Goal: Task Accomplishment & Management: Manage account settings

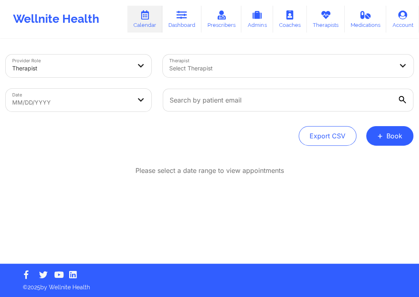
select select "2025-7"
select select "2025-8"
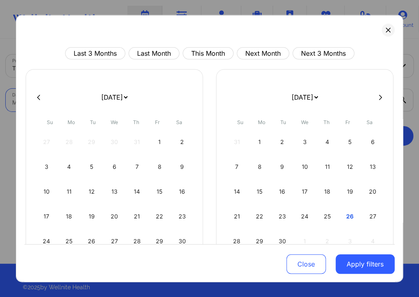
click at [128, 101] on body "Wellnite Health Calendar Dashboard Prescribers Admins Coaches Therapists Medica…" at bounding box center [209, 148] width 419 height 297
click at [176, 51] on button "Last Month" at bounding box center [154, 53] width 51 height 12
select select "2025-7"
select select "2025-8"
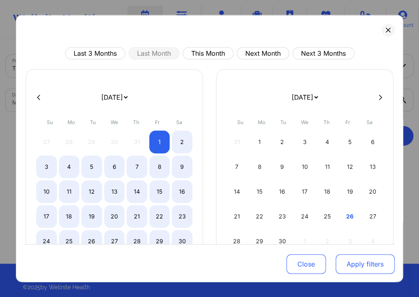
click at [381, 260] on button "Apply filters" at bounding box center [365, 264] width 59 height 20
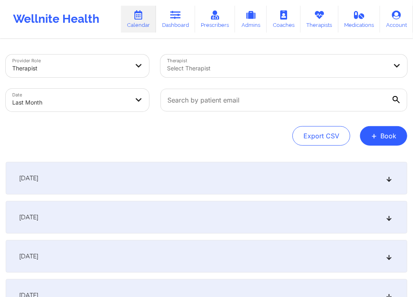
click at [282, 179] on div "August 1, 2025" at bounding box center [206, 178] width 401 height 33
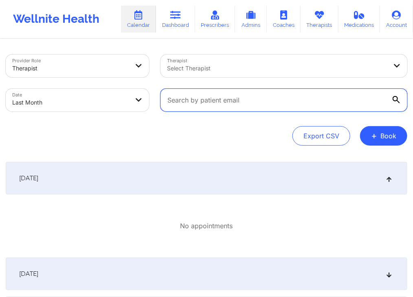
click at [330, 98] on input "text" at bounding box center [283, 100] width 247 height 23
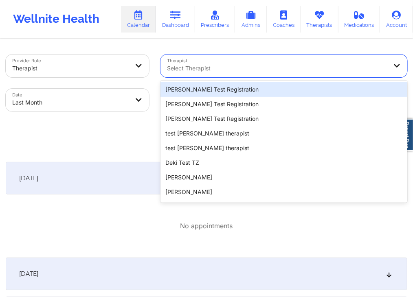
click at [307, 64] on div at bounding box center [277, 68] width 220 height 10
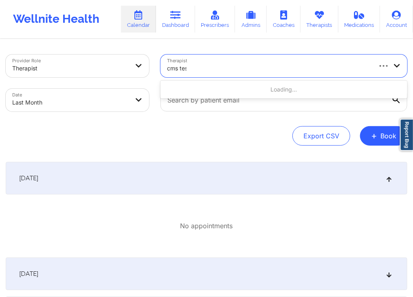
type input "cms test"
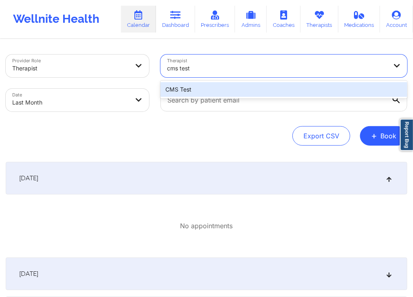
click at [292, 88] on div "CMS Test" at bounding box center [283, 89] width 247 height 15
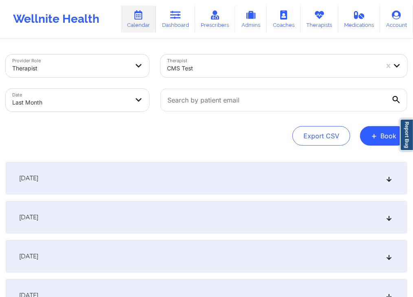
click at [249, 179] on div "August 1, 2025" at bounding box center [206, 178] width 401 height 33
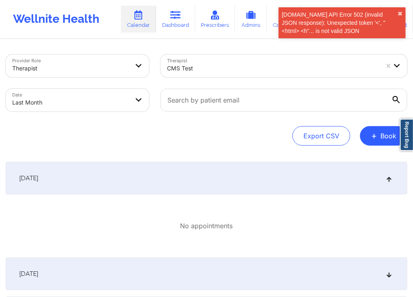
click at [266, 132] on div "Export CSV + Book" at bounding box center [206, 136] width 401 height 20
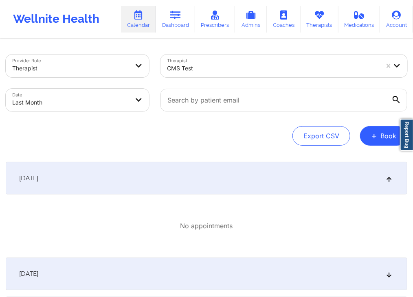
click at [248, 132] on div "Export CSV + Book" at bounding box center [206, 136] width 401 height 20
click at [384, 131] on button "+ Book" at bounding box center [383, 136] width 47 height 20
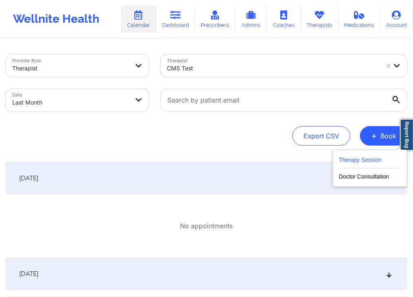
click at [362, 160] on button "Therapy Session" at bounding box center [370, 161] width 62 height 13
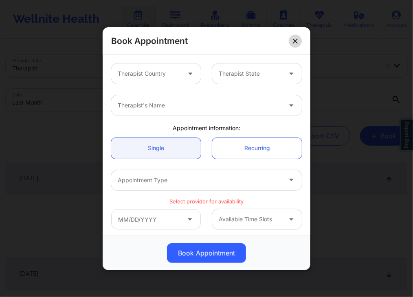
click at [294, 42] on icon at bounding box center [295, 40] width 5 height 5
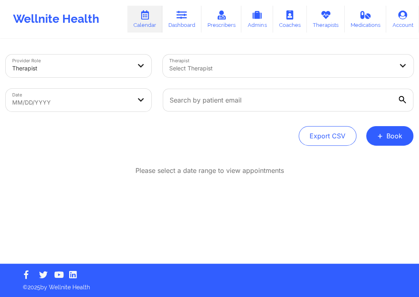
select select "2025-7"
select select "2025-8"
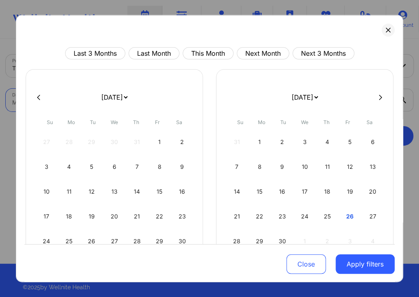
click at [134, 103] on body "Wellnite Health Calendar Dashboard Prescribers Admins Coaches Therapists Medica…" at bounding box center [209, 148] width 419 height 297
click at [215, 56] on button "This Month" at bounding box center [208, 53] width 51 height 12
select select "2025-8"
select select "2025-9"
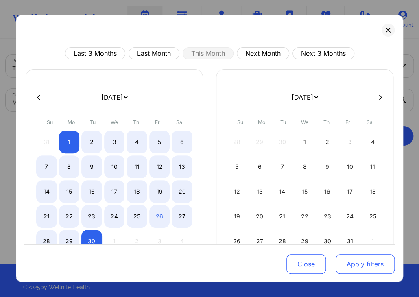
click at [354, 257] on button "Apply filters" at bounding box center [365, 264] width 59 height 20
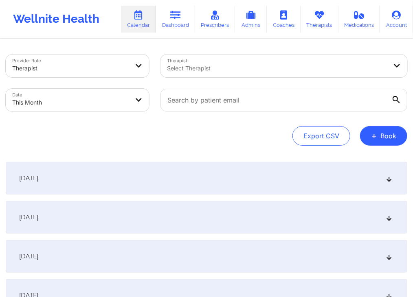
click at [230, 166] on div "September 1, 2025" at bounding box center [206, 178] width 401 height 33
